Goal: Navigation & Orientation: Find specific page/section

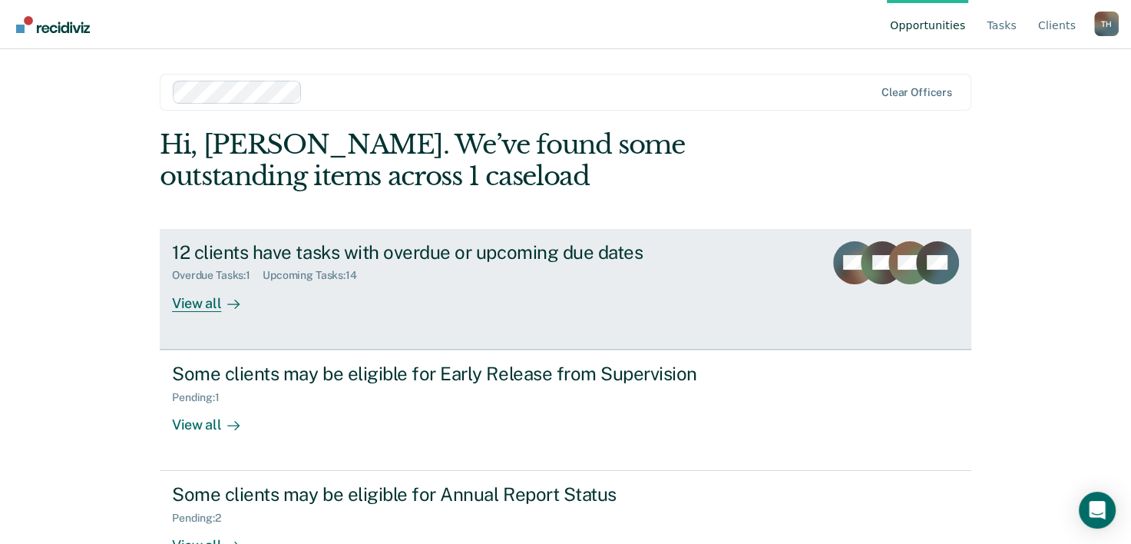
scroll to position [47, 0]
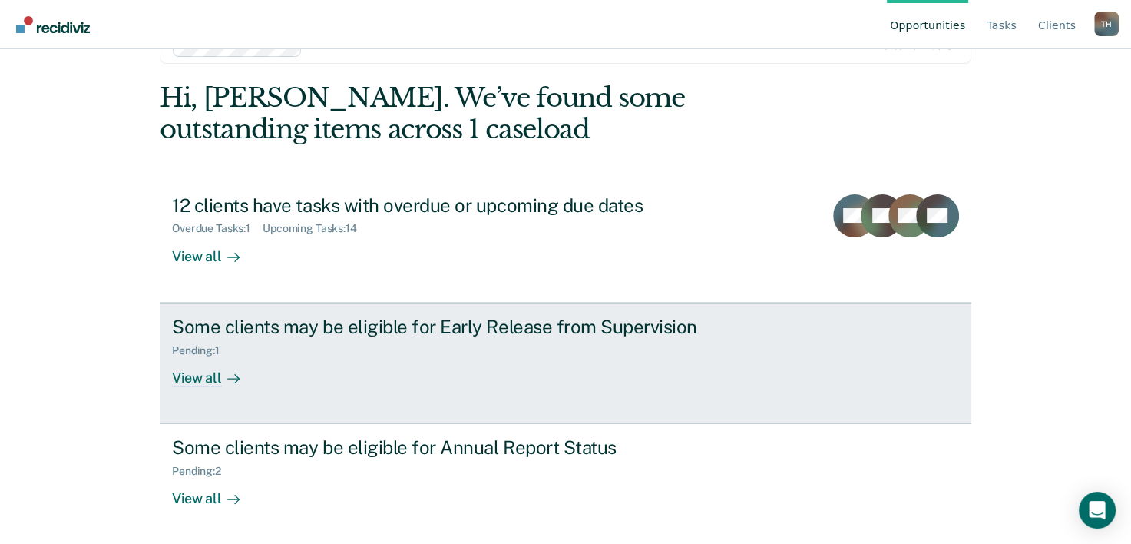
click at [200, 376] on div "View all" at bounding box center [215, 371] width 86 height 30
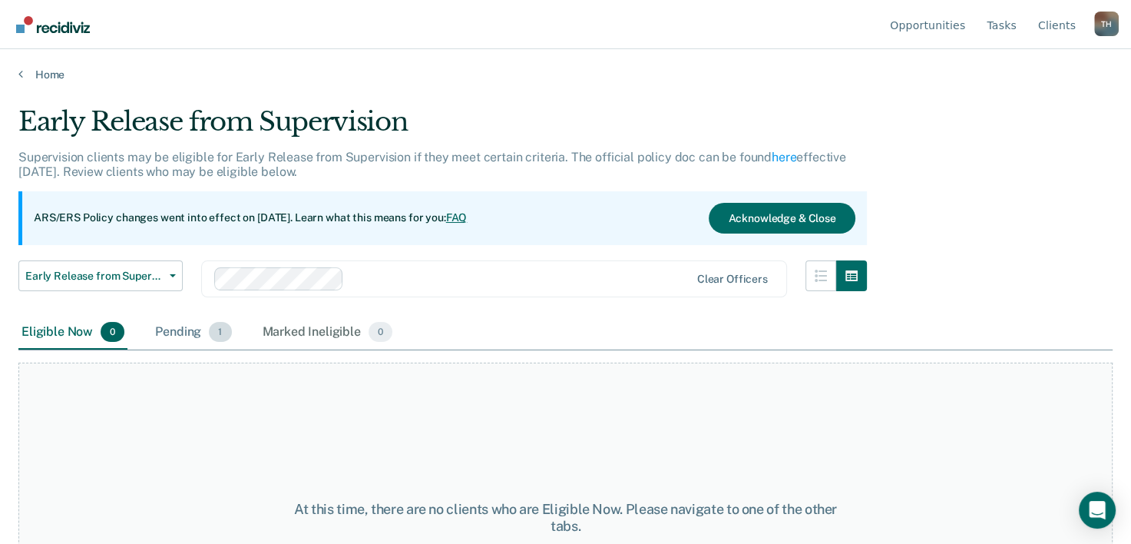
click at [187, 334] on div "Pending 1" at bounding box center [193, 333] width 82 height 34
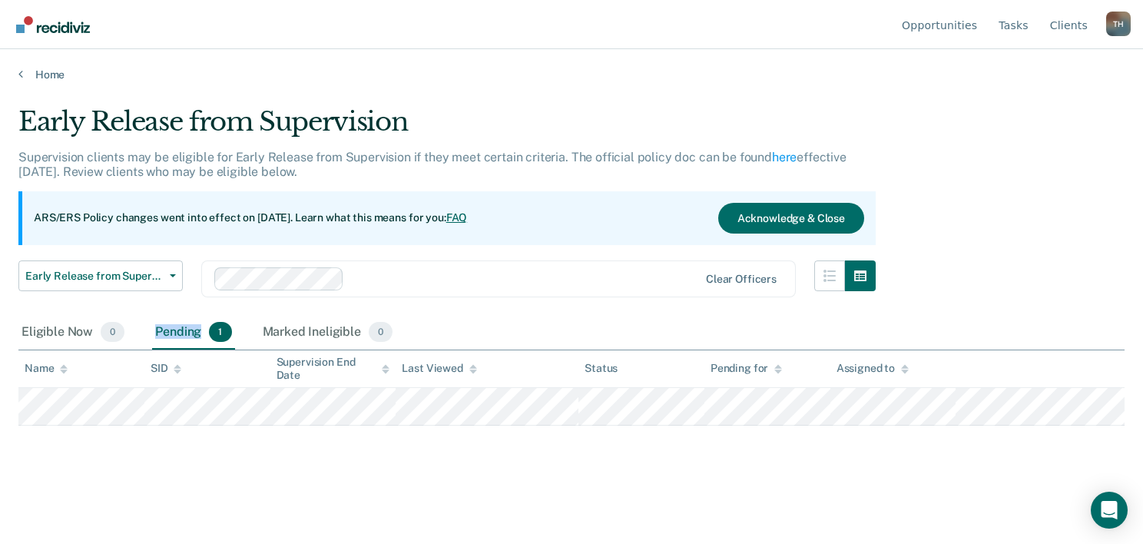
click at [187, 334] on div "Pending 1" at bounding box center [193, 333] width 82 height 34
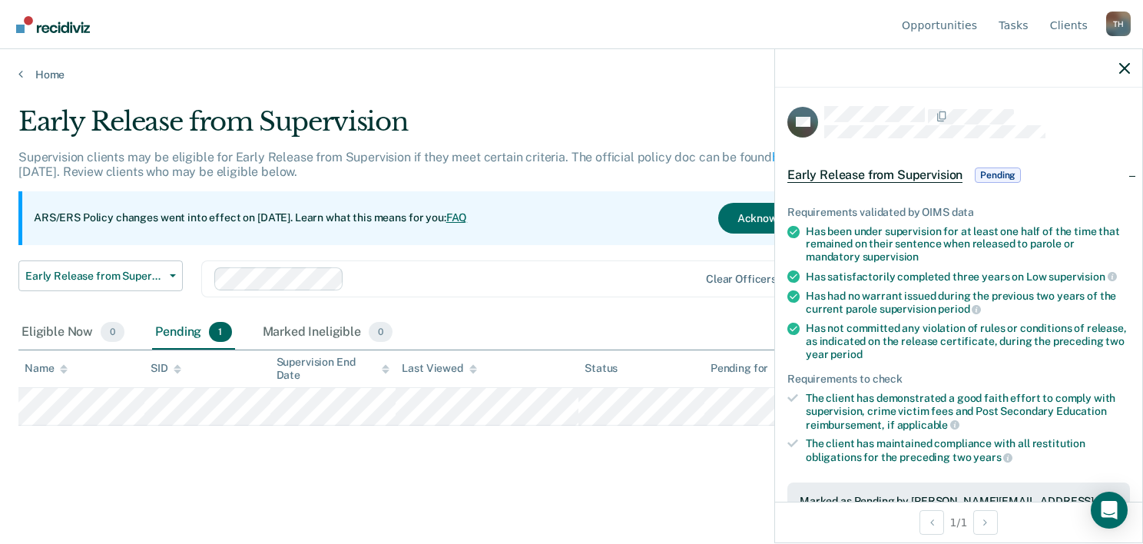
click at [528, 280] on div at bounding box center [524, 279] width 348 height 18
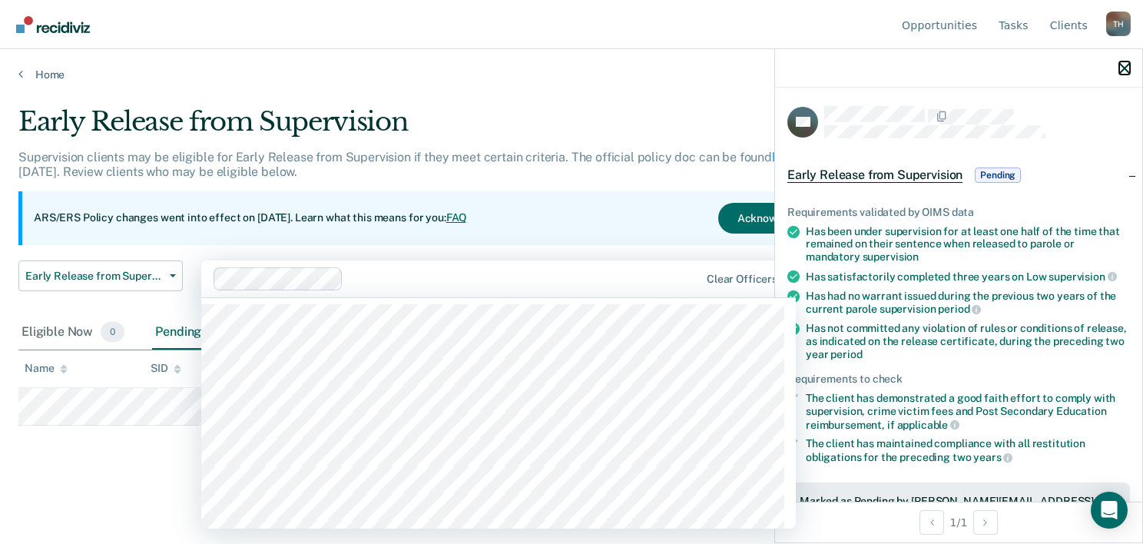
click at [1128, 71] on icon "button" at bounding box center [1124, 68] width 11 height 11
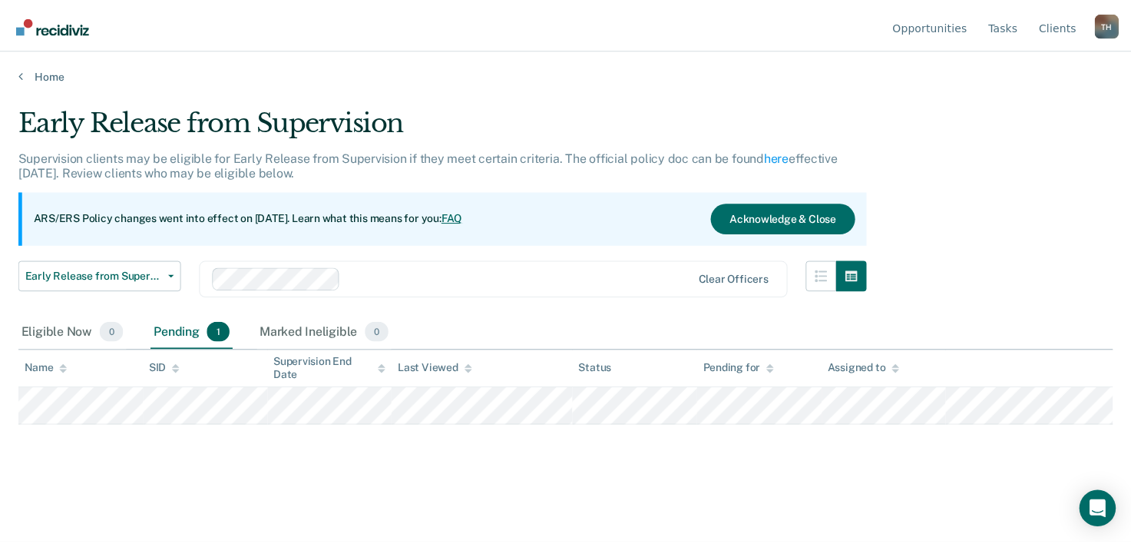
scroll to position [47, 0]
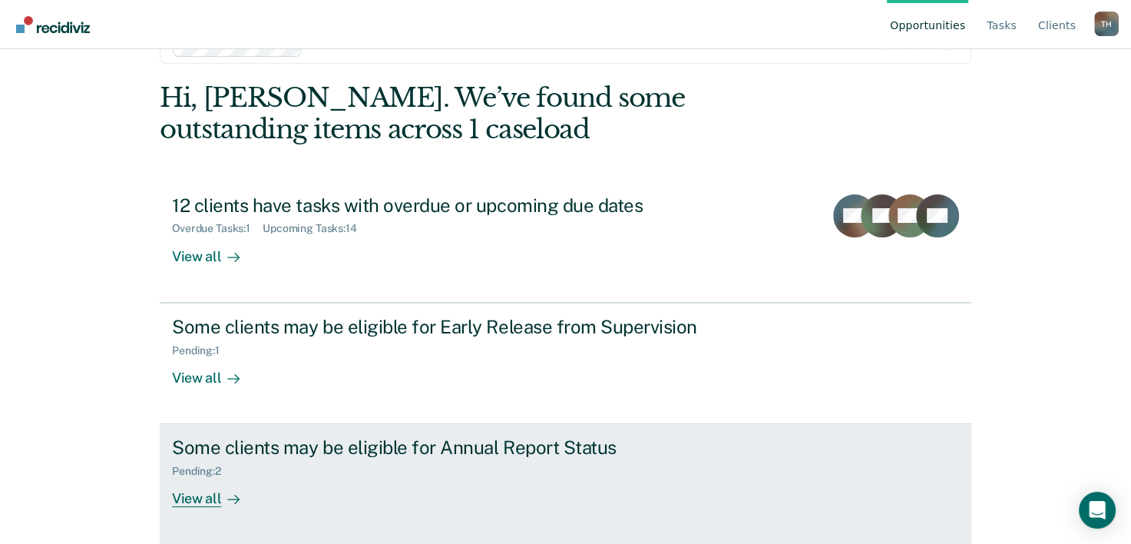
click at [194, 497] on div "View all" at bounding box center [215, 493] width 86 height 30
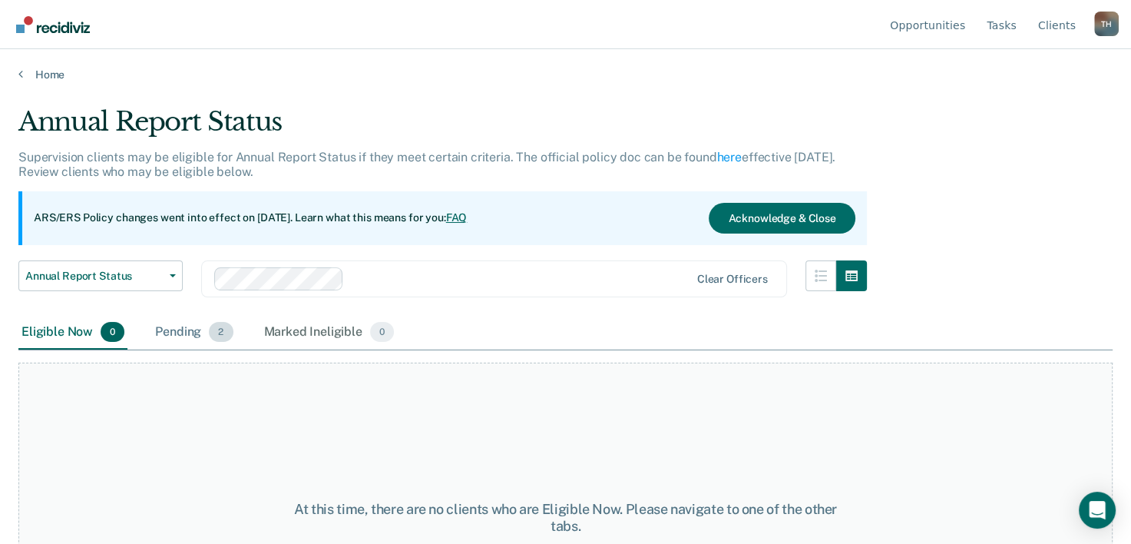
click at [190, 329] on div "Pending 2" at bounding box center [194, 333] width 84 height 34
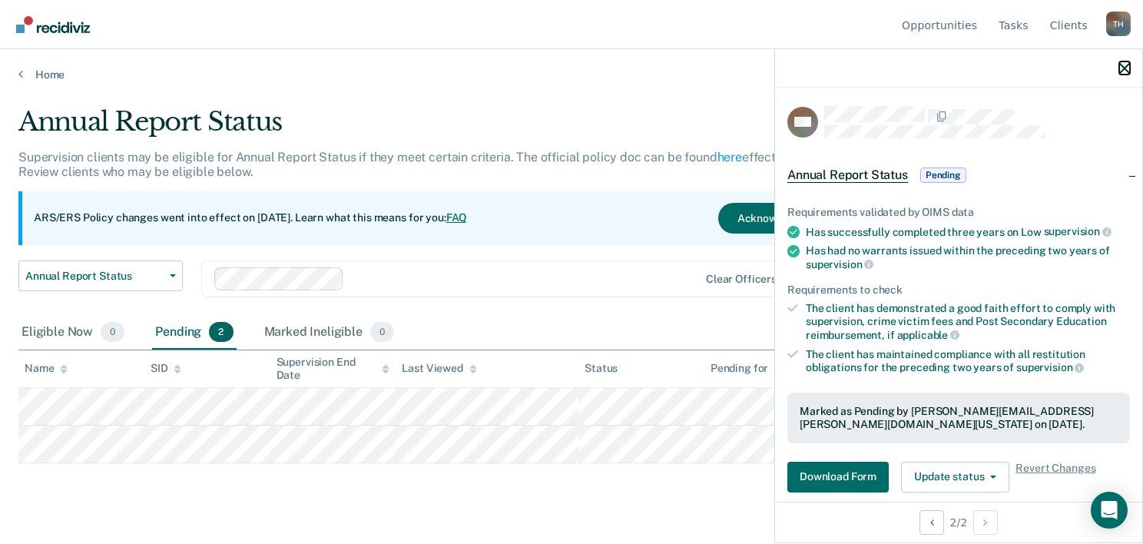
click at [1126, 68] on icon "button" at bounding box center [1124, 68] width 11 height 11
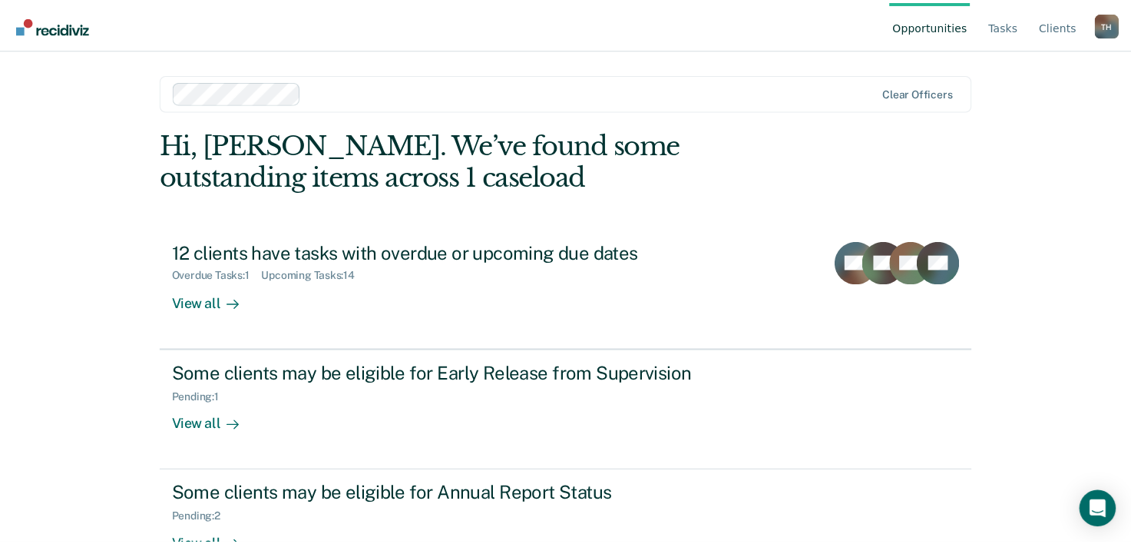
scroll to position [47, 0]
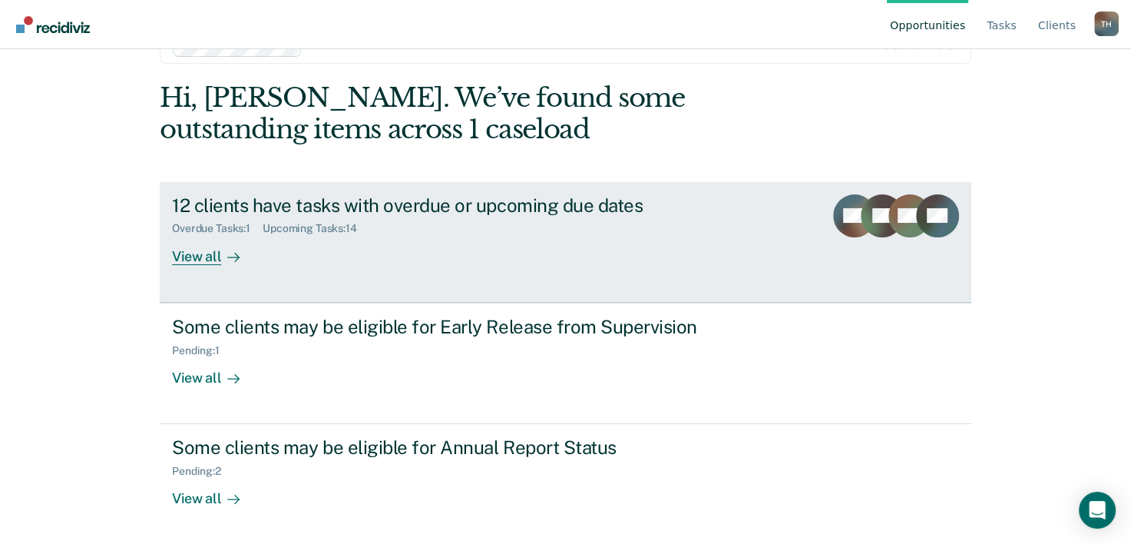
click at [204, 256] on div "View all" at bounding box center [215, 250] width 86 height 30
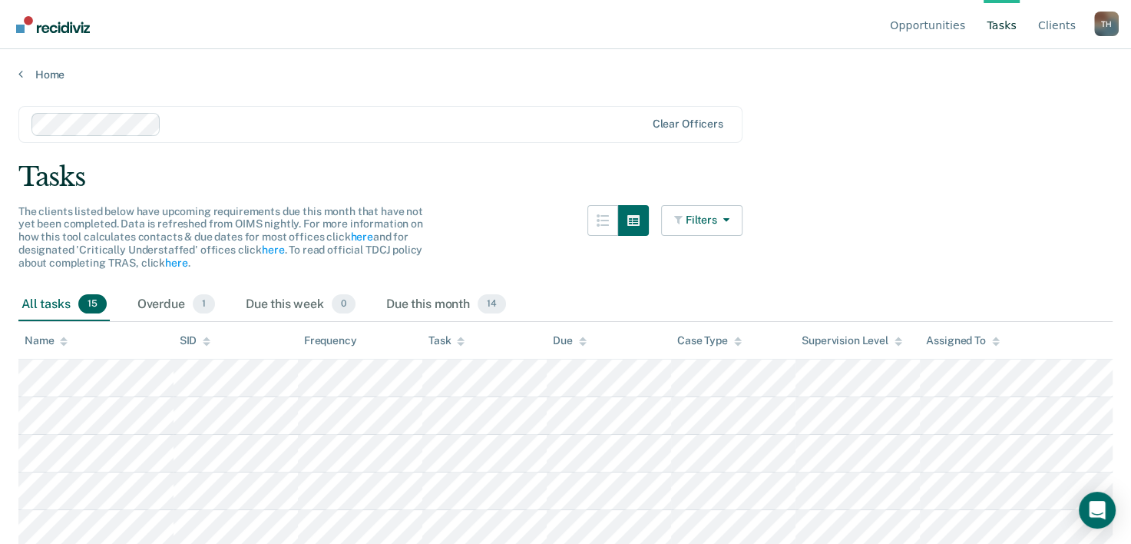
scroll to position [47, 0]
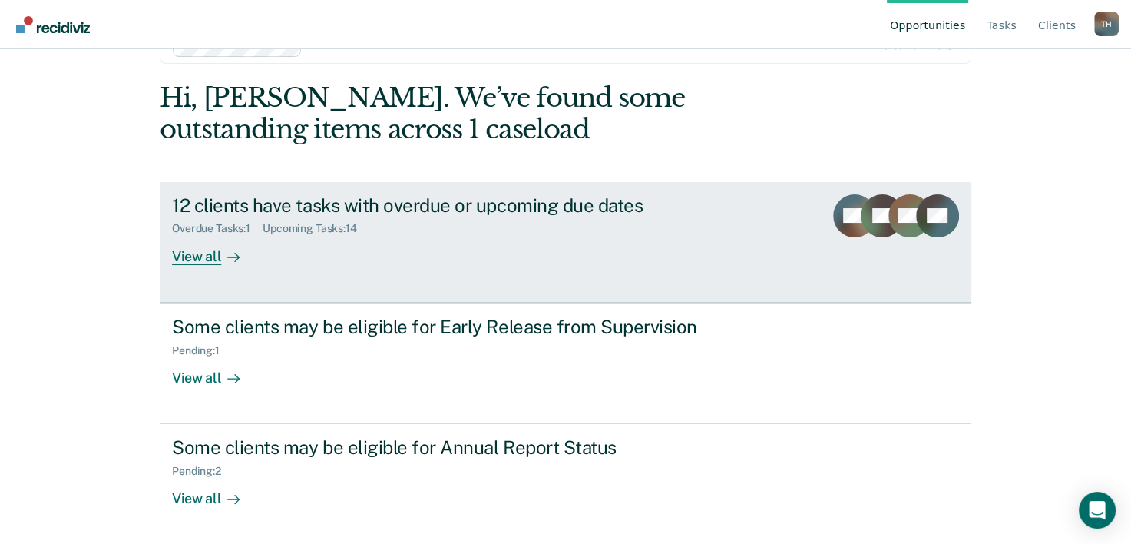
click at [193, 227] on div "Overdue Tasks : 1" at bounding box center [217, 228] width 91 height 13
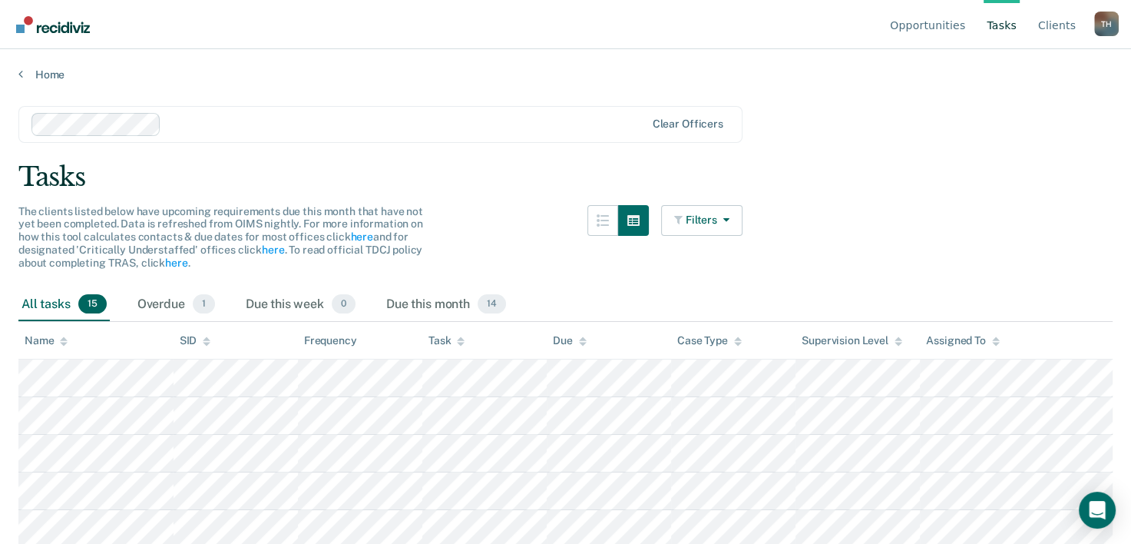
scroll to position [47, 0]
